Goal: Task Accomplishment & Management: Complete application form

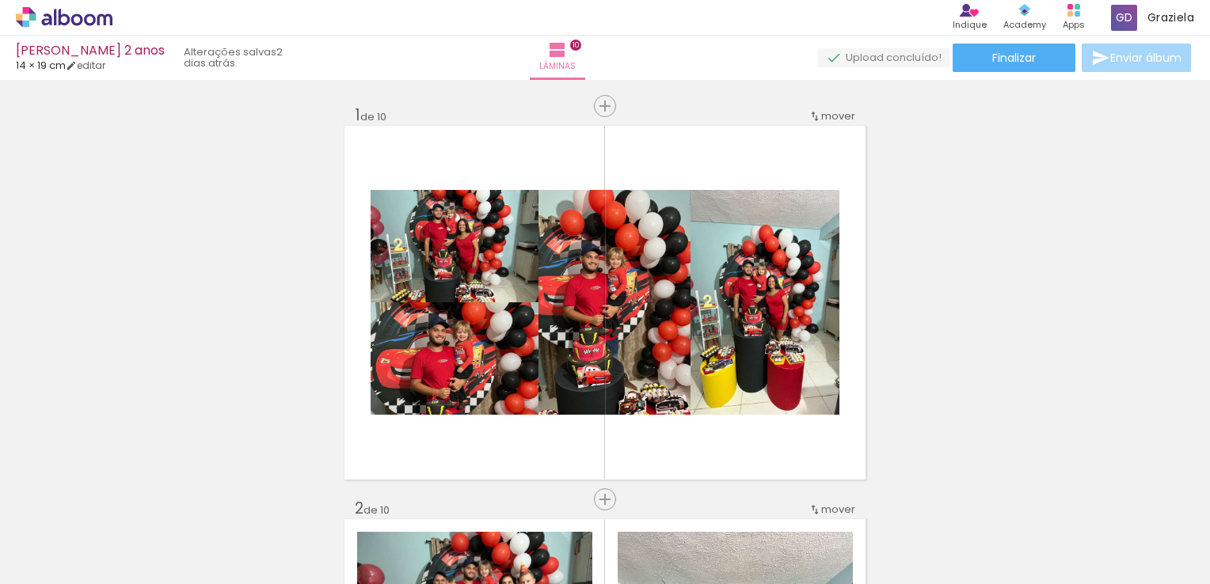
click at [89, 17] on icon at bounding box center [64, 17] width 97 height 21
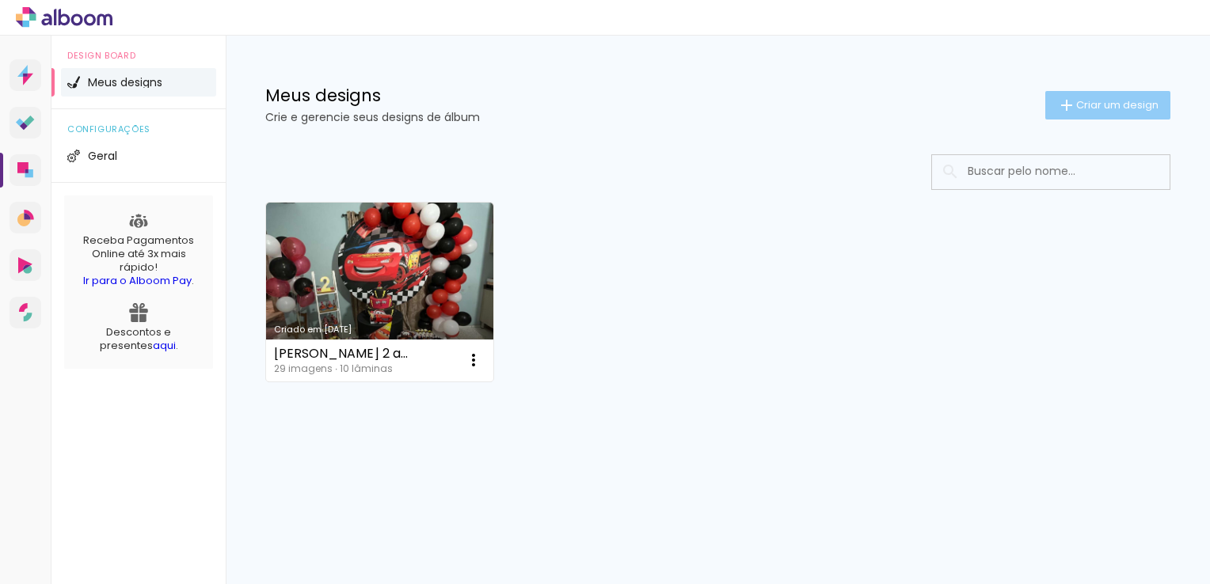
drag, startPoint x: 1102, startPoint y: 120, endPoint x: 1120, endPoint y: 106, distance: 22.6
click at [1120, 106] on div "Meus designs Crie e gerencie seus designs de álbum Criar um design" at bounding box center [718, 87] width 984 height 103
click at [1120, 106] on span "Criar um design" at bounding box center [1117, 105] width 82 height 10
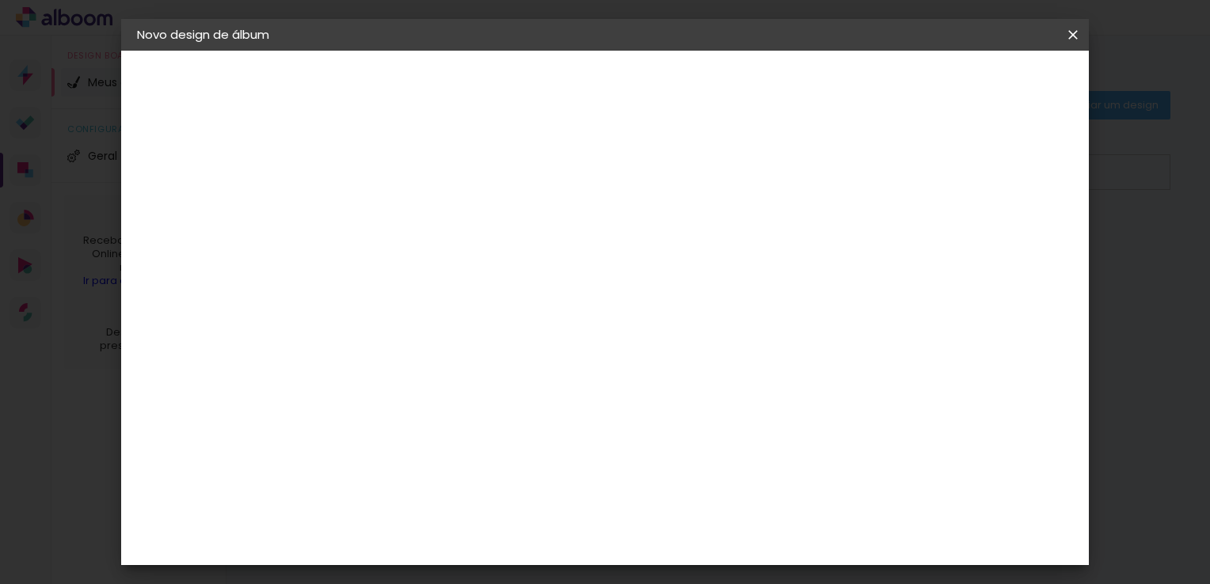
click at [396, 206] on input at bounding box center [396, 212] width 0 height 25
type input "Brian 3 anos"
type paper-input "Brian 3 anos"
click at [0, 0] on slot "Avançar" at bounding box center [0, 0] width 0 height 0
click at [496, 402] on paper-item "Ágata" at bounding box center [436, 416] width 171 height 35
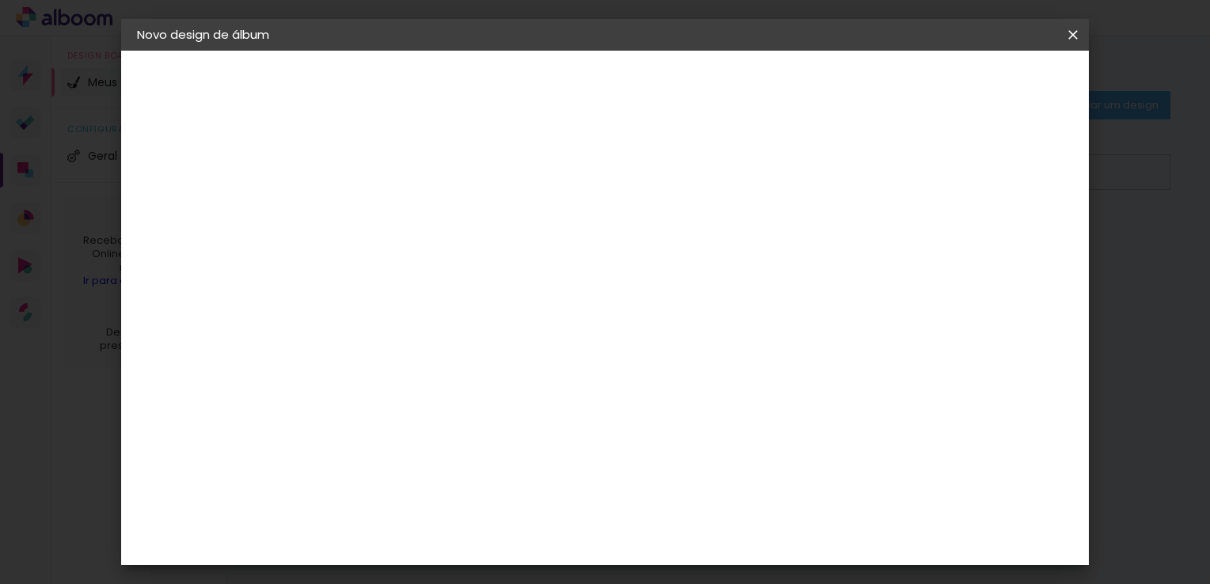
click at [522, 289] on paper-input-container at bounding box center [436, 302] width 171 height 36
click at [0, 0] on slot "Voltar" at bounding box center [0, 0] width 0 height 0
click at [0, 0] on slot "Avançar" at bounding box center [0, 0] width 0 height 0
click at [0, 0] on slot "Tamanho Livre" at bounding box center [0, 0] width 0 height 0
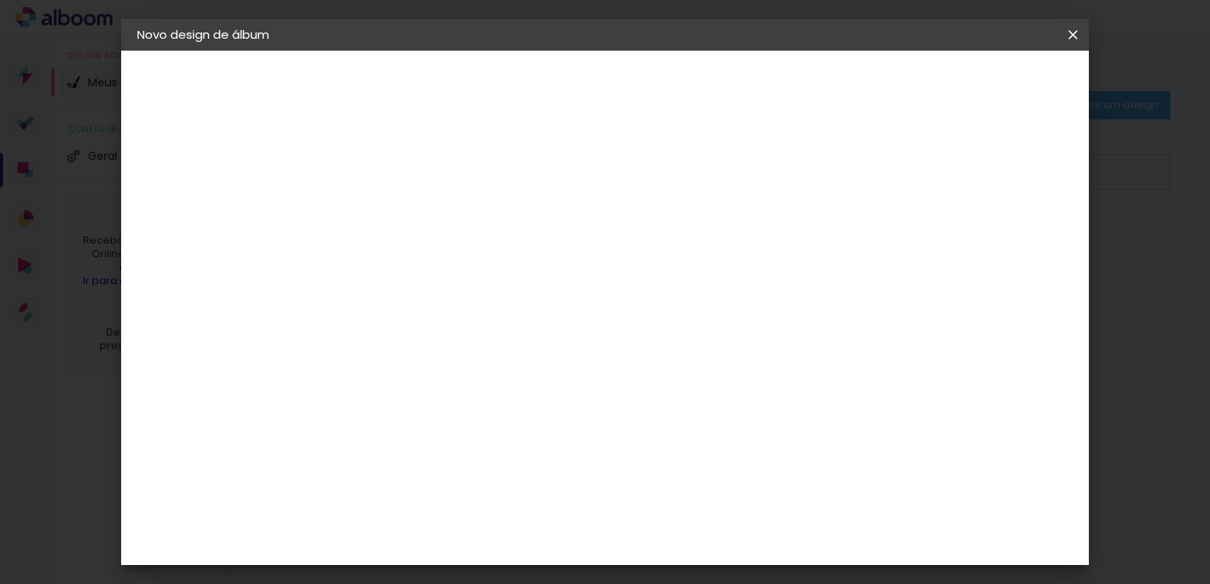
click at [0, 0] on slot "Tamanho Livre" at bounding box center [0, 0] width 0 height 0
click at [692, 76] on paper-button "Avançar" at bounding box center [653, 83] width 78 height 27
drag, startPoint x: 1091, startPoint y: 167, endPoint x: 1080, endPoint y: 190, distance: 25.5
click at [1080, 190] on body "link( href="../../bower_components/polymer/polymer.html" rel="import" ) picture…" at bounding box center [605, 292] width 1210 height 584
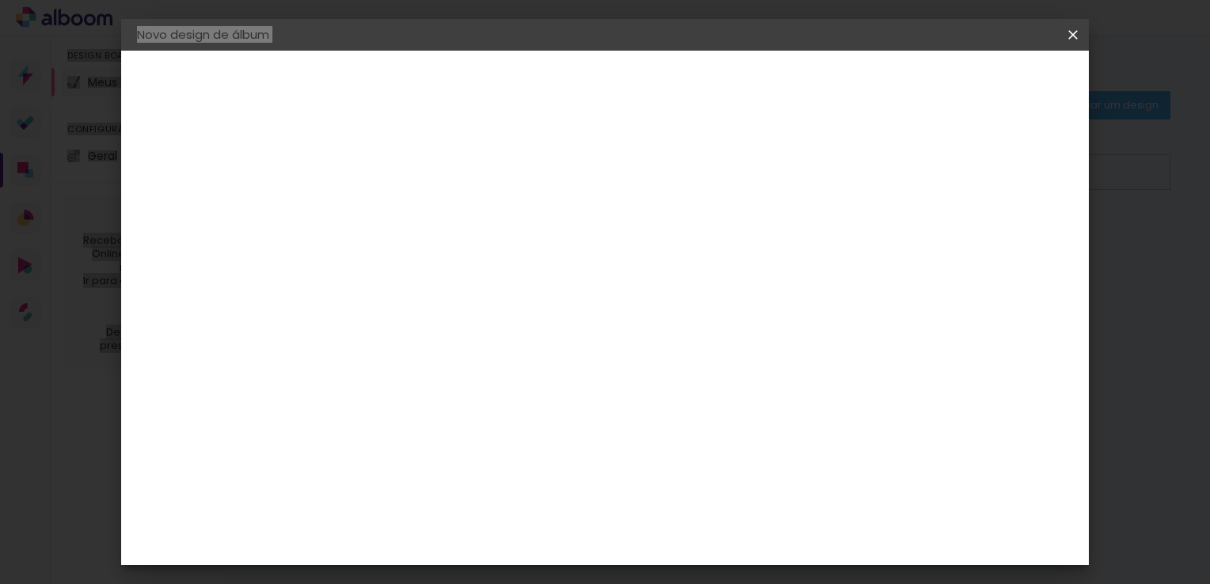
scroll to position [148, 0]
click at [1014, 179] on div "30 cm cm cm mm A maioria das encadernadoras sugere 5mm de sangria." at bounding box center [670, 115] width 687 height 127
click at [1066, 29] on iron-icon at bounding box center [1072, 35] width 19 height 16
